Goal: Information Seeking & Learning: Learn about a topic

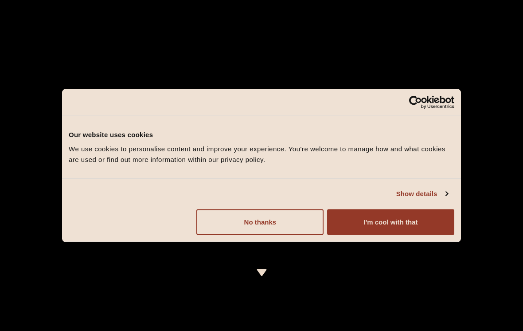
click at [423, 219] on button "I'm cool with that" at bounding box center [390, 222] width 127 height 26
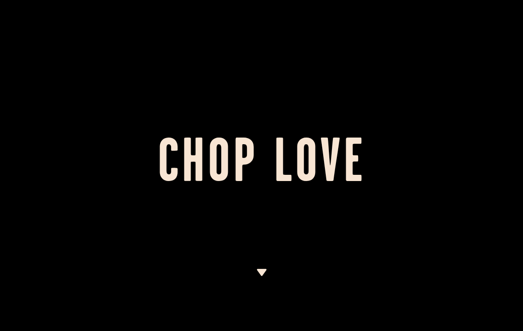
click at [435, 133] on div at bounding box center [261, 165] width 523 height 331
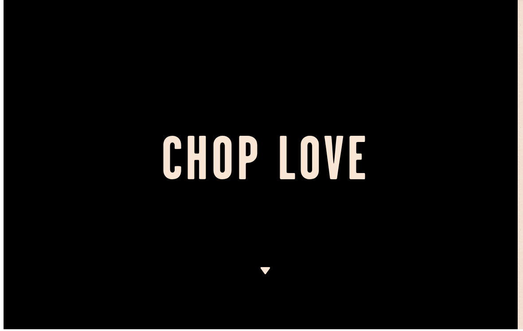
scroll to position [2, 5]
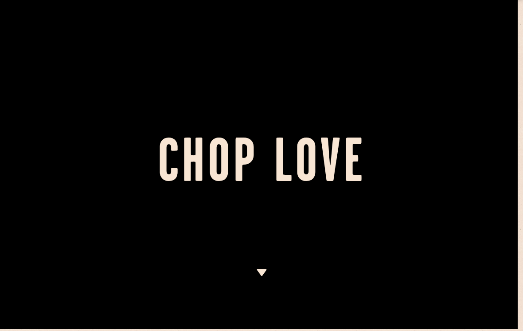
click at [266, 270] on img at bounding box center [261, 272] width 11 height 7
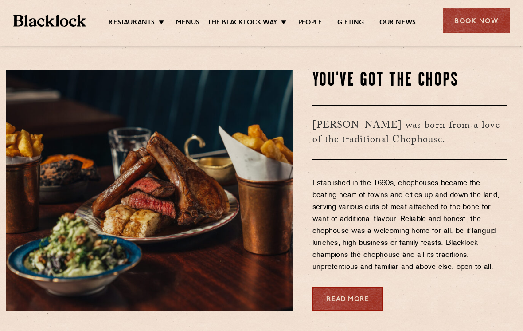
click at [264, 235] on img at bounding box center [149, 190] width 287 height 241
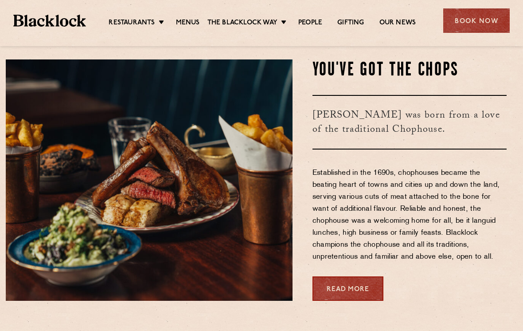
scroll to position [298, 5]
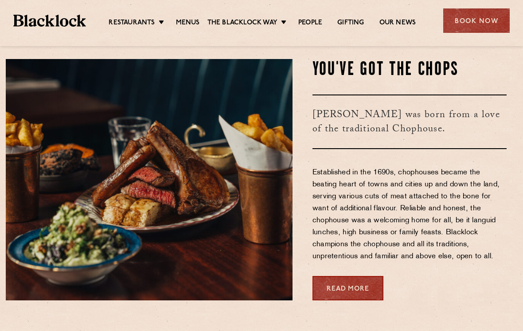
click at [0, 0] on link "Covent Garden" at bounding box center [0, 0] width 0 height 0
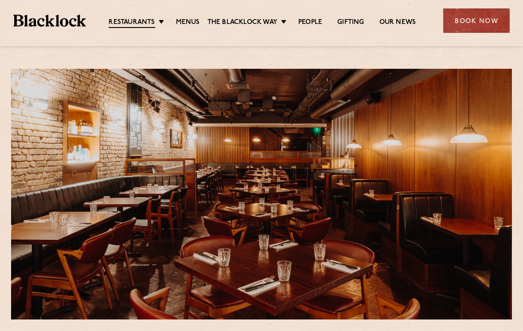
click at [189, 24] on link "Menus" at bounding box center [188, 22] width 24 height 9
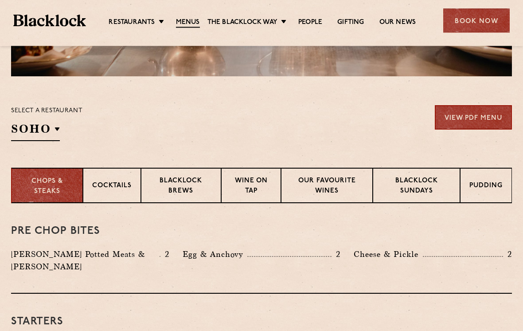
scroll to position [243, 0]
click at [186, 187] on p "Blacklock Brews" at bounding box center [181, 186] width 62 height 21
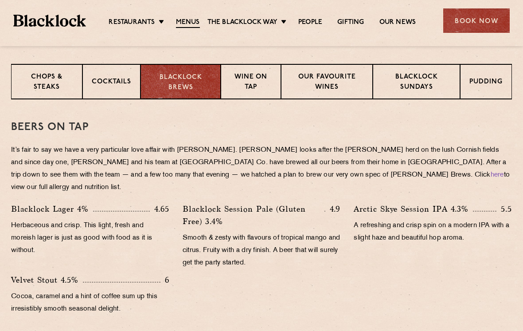
scroll to position [346, 0]
click at [45, 84] on p "Chops & Steaks" at bounding box center [46, 83] width 53 height 21
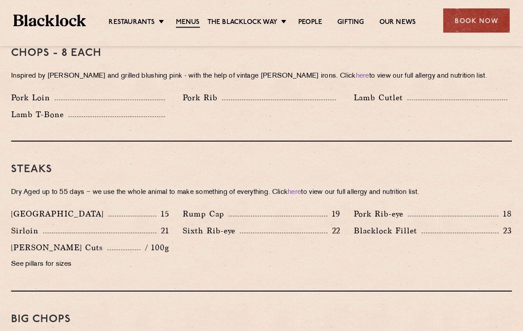
scroll to position [730, 0]
click at [59, 258] on p "See pillars for sizes" at bounding box center [90, 264] width 158 height 12
click at [211, 207] on p "Rump Cap" at bounding box center [206, 213] width 46 height 12
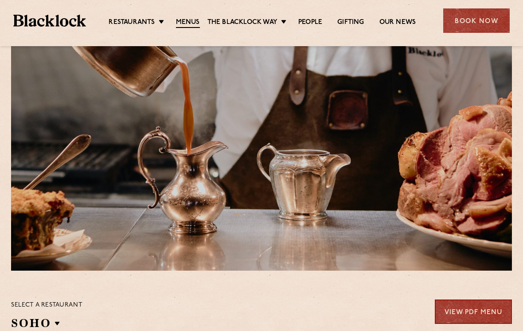
scroll to position [48, 0]
